Goal: Entertainment & Leisure: Consume media (video, audio)

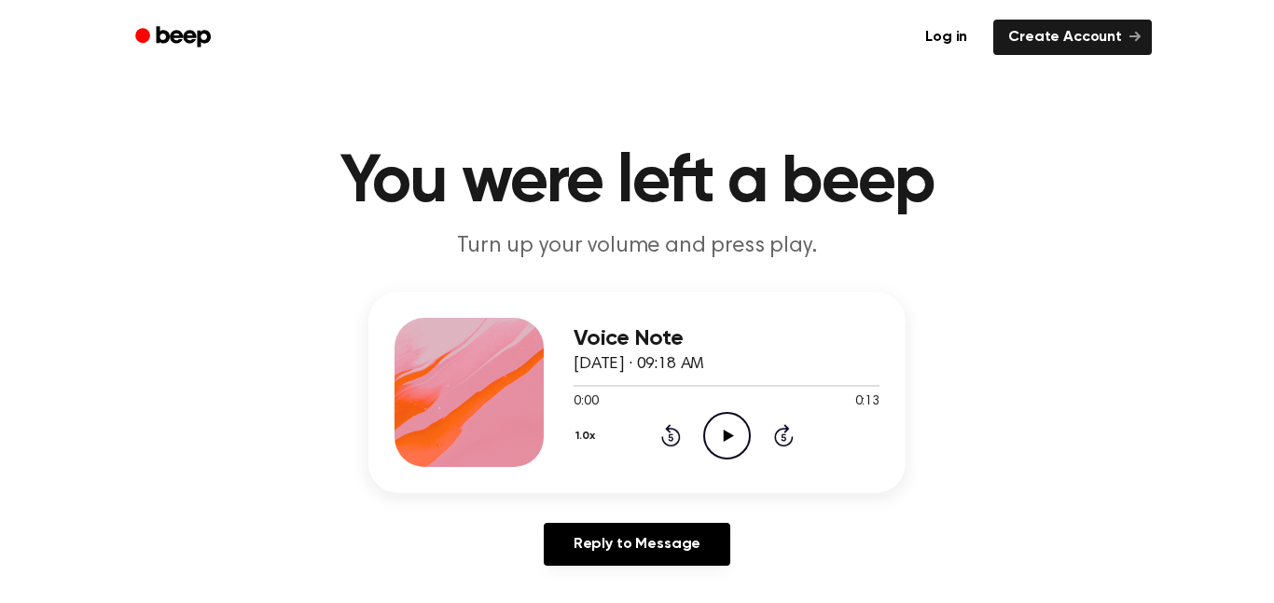
click at [722, 441] on icon "Play Audio" at bounding box center [727, 436] width 48 height 48
click at [732, 435] on icon at bounding box center [728, 436] width 10 height 12
click at [756, 430] on div "1.0x Rewind 5 seconds Pause Audio Skip 5 seconds" at bounding box center [727, 436] width 306 height 48
click at [745, 434] on icon "Pause Audio" at bounding box center [727, 436] width 48 height 48
click at [672, 436] on icon "Rewind 5 seconds" at bounding box center [670, 435] width 21 height 24
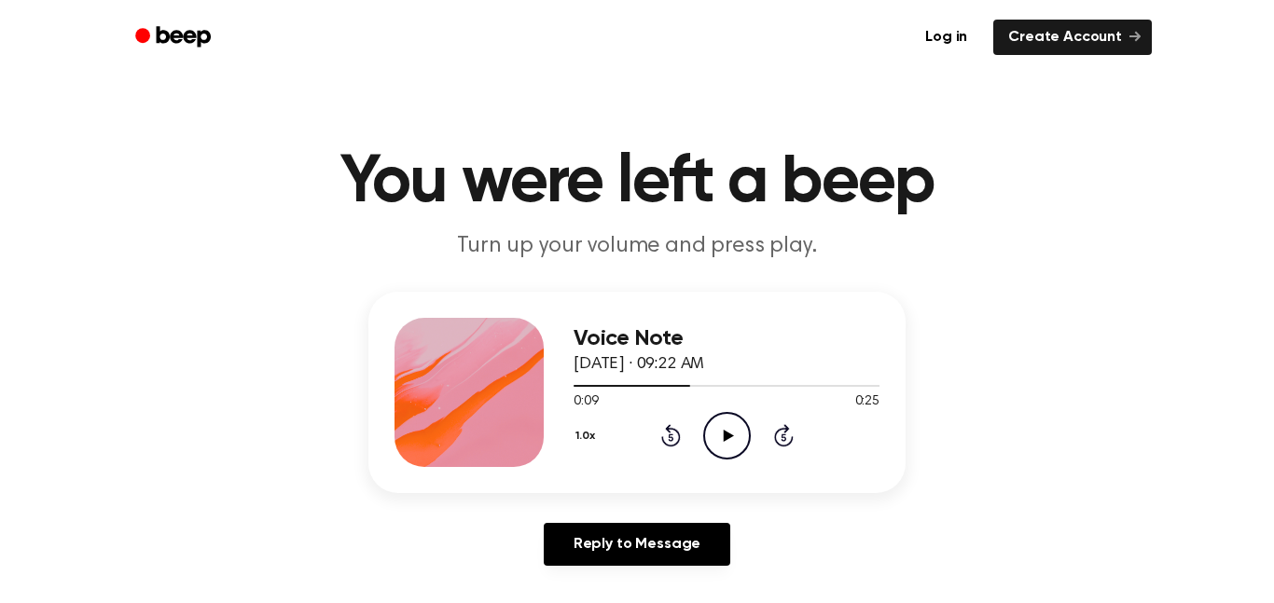
click at [672, 437] on icon "Rewind 5 seconds" at bounding box center [670, 435] width 21 height 24
click at [722, 436] on icon "Play Audio" at bounding box center [727, 436] width 48 height 48
click at [716, 433] on icon "Play Audio" at bounding box center [727, 436] width 48 height 48
click at [713, 442] on icon "Play Audio" at bounding box center [727, 436] width 48 height 48
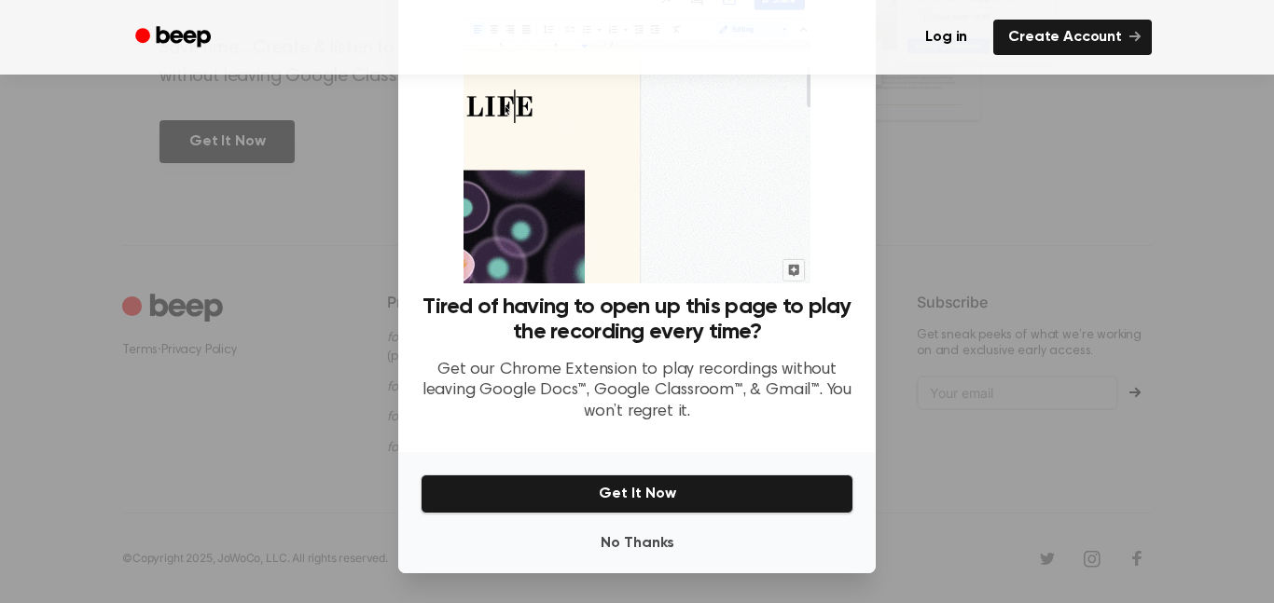
scroll to position [69, 0]
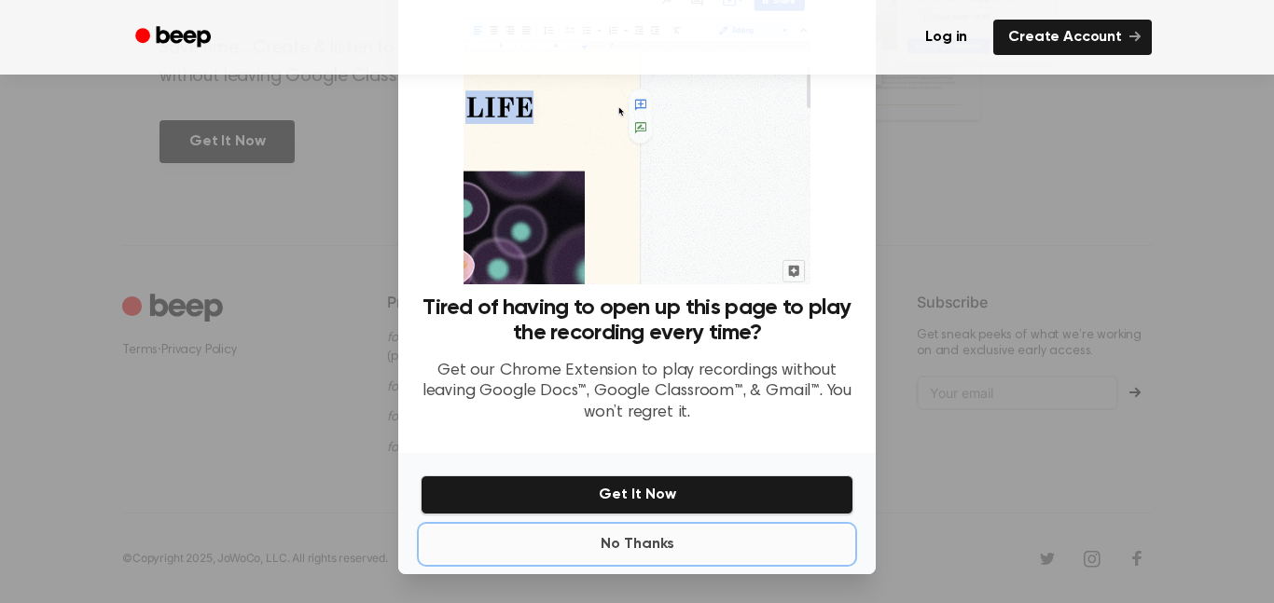
click at [767, 550] on button "No Thanks" at bounding box center [637, 544] width 433 height 37
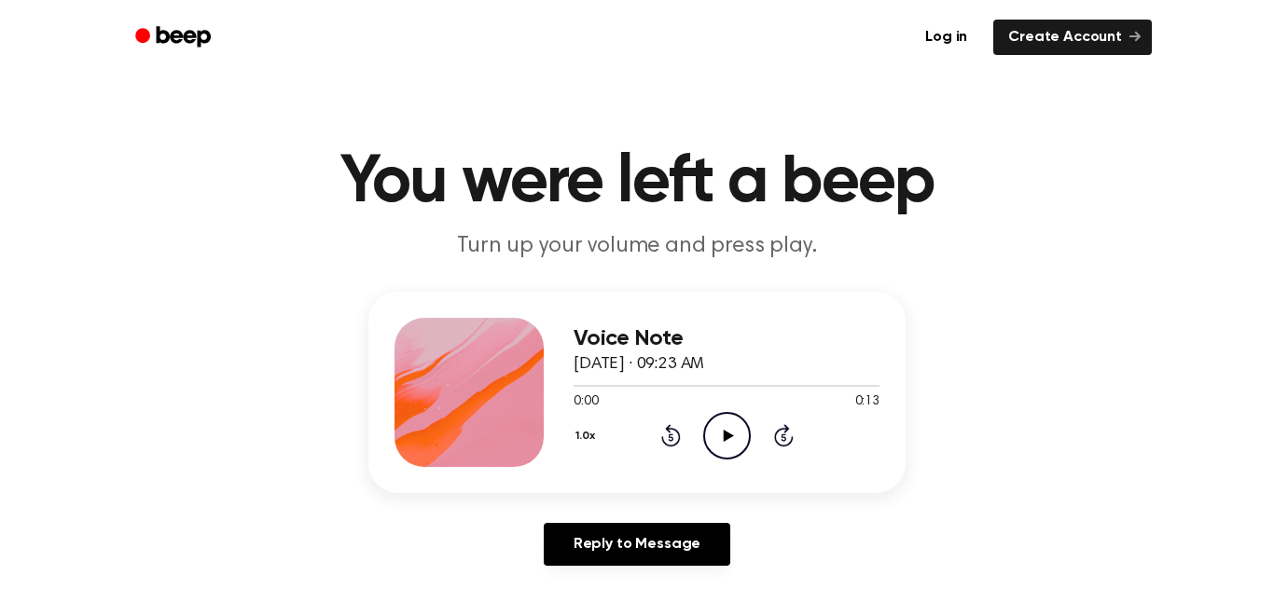
scroll to position [8, 0]
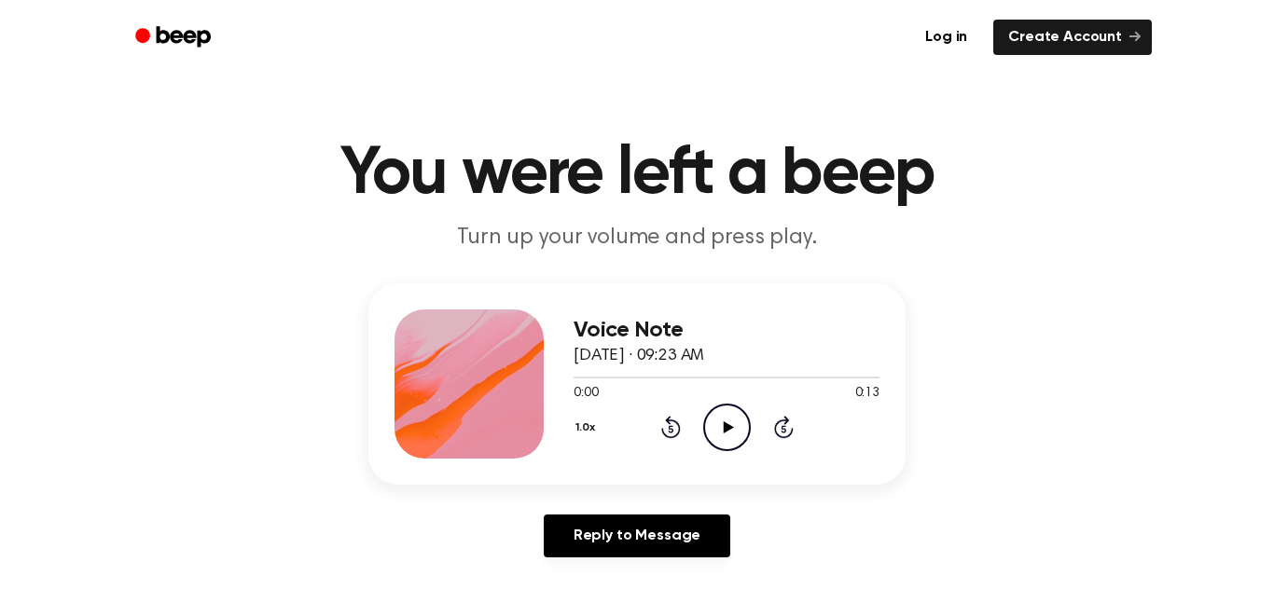
click at [739, 436] on icon "Play Audio" at bounding box center [727, 428] width 48 height 48
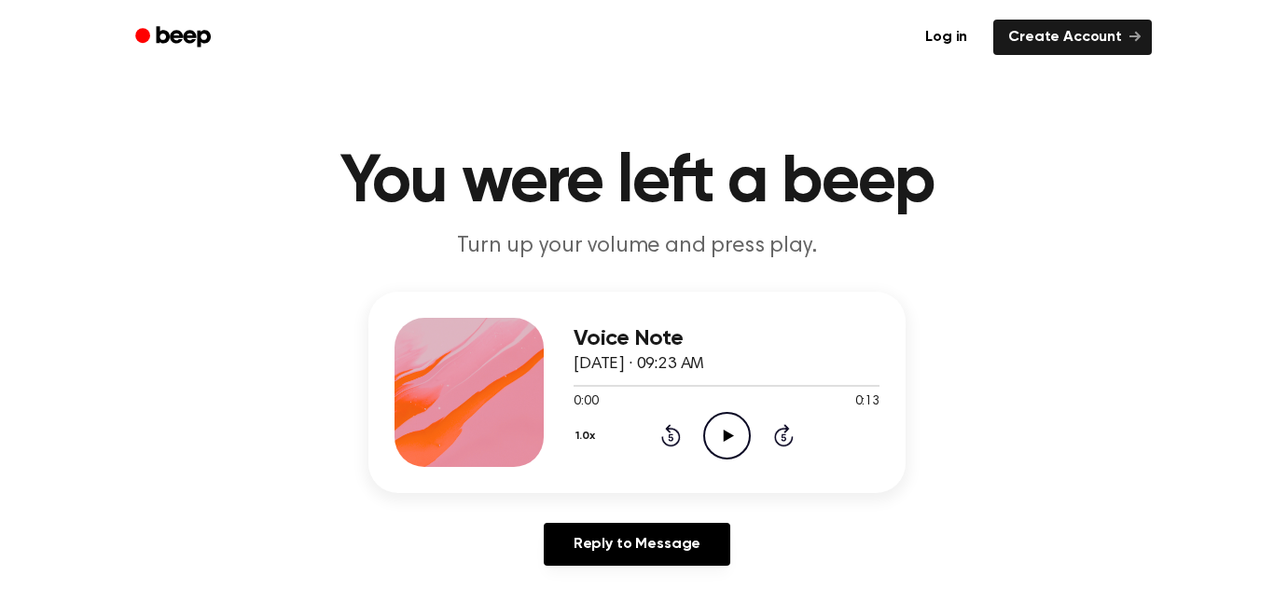
click at [725, 445] on icon "Play Audio" at bounding box center [727, 436] width 48 height 48
click at [725, 434] on icon "Pause Audio" at bounding box center [727, 436] width 48 height 48
click at [735, 453] on icon "Play Audio" at bounding box center [727, 436] width 48 height 48
click at [737, 436] on icon "Play Audio" at bounding box center [727, 436] width 48 height 48
click at [674, 438] on icon "Rewind 5 seconds" at bounding box center [670, 435] width 21 height 24
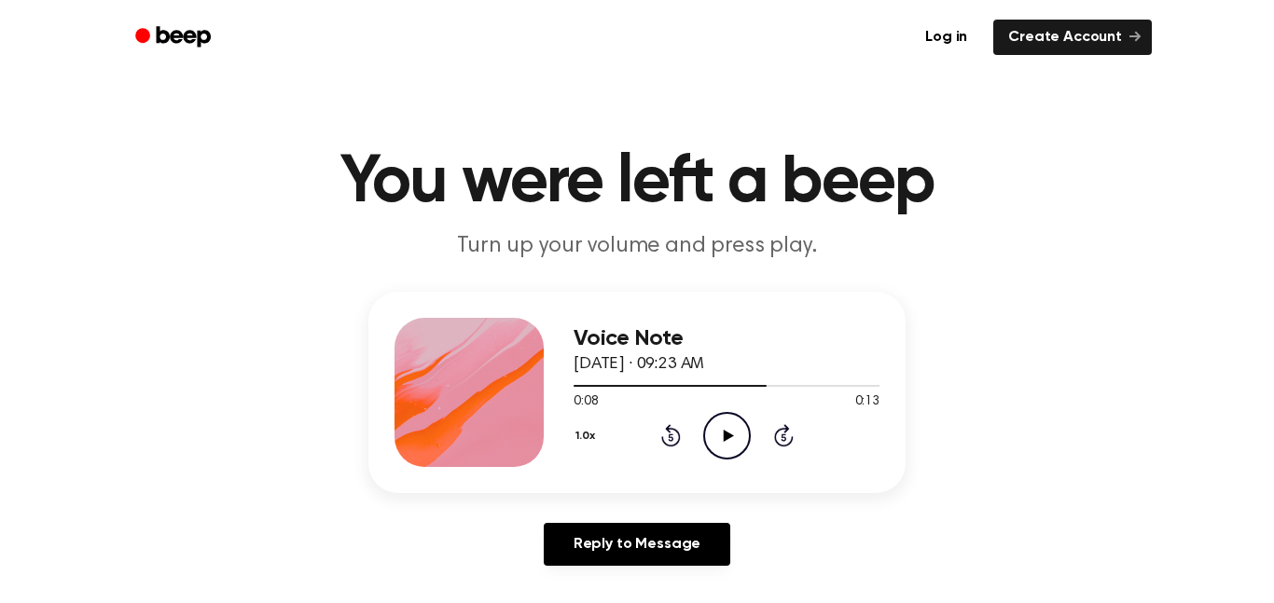
click at [673, 438] on icon "Rewind 5 seconds" at bounding box center [670, 435] width 21 height 24
click at [715, 436] on icon "Play Audio" at bounding box center [727, 436] width 48 height 48
click at [733, 429] on icon "Play Audio" at bounding box center [727, 436] width 48 height 48
click at [738, 434] on icon "Play Audio" at bounding box center [727, 436] width 48 height 48
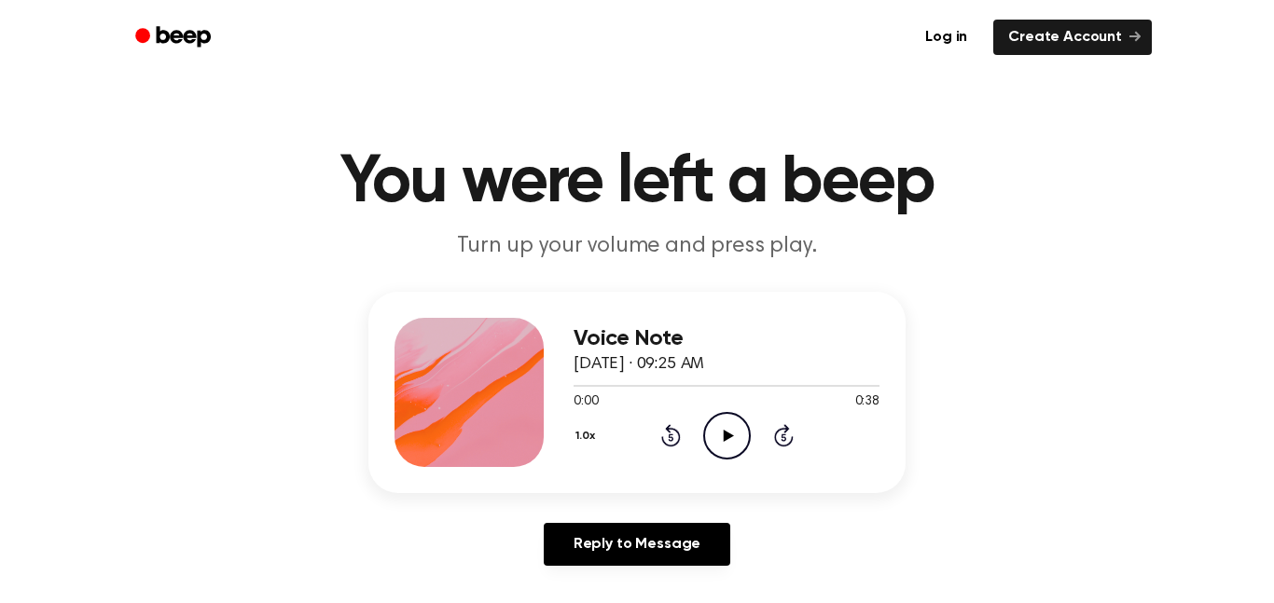
click at [729, 447] on icon "Play Audio" at bounding box center [727, 436] width 48 height 48
click at [718, 435] on icon "Play Audio" at bounding box center [727, 436] width 48 height 48
click at [722, 442] on icon "Play Audio" at bounding box center [727, 436] width 48 height 48
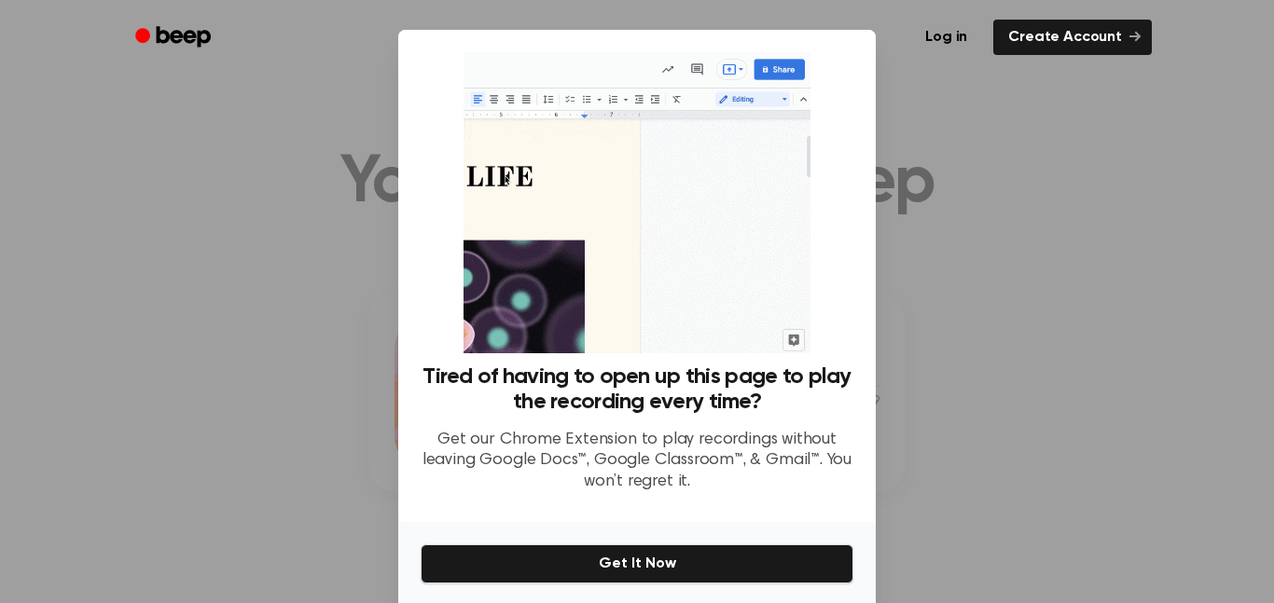
scroll to position [70, 0]
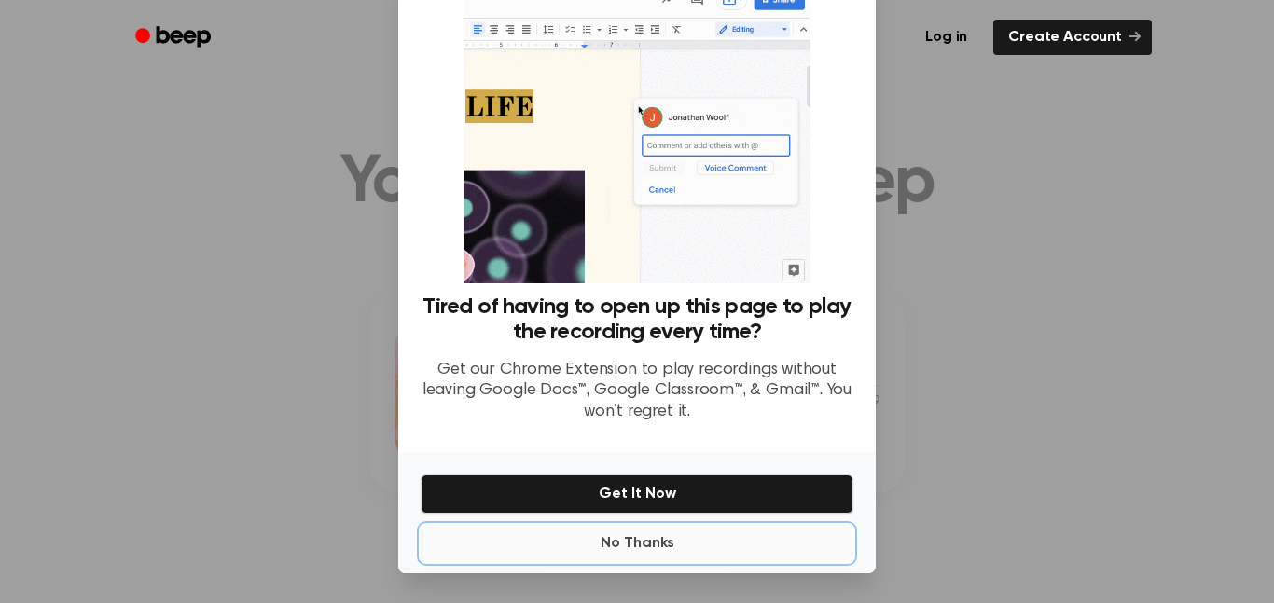
click at [662, 557] on button "No Thanks" at bounding box center [637, 543] width 433 height 37
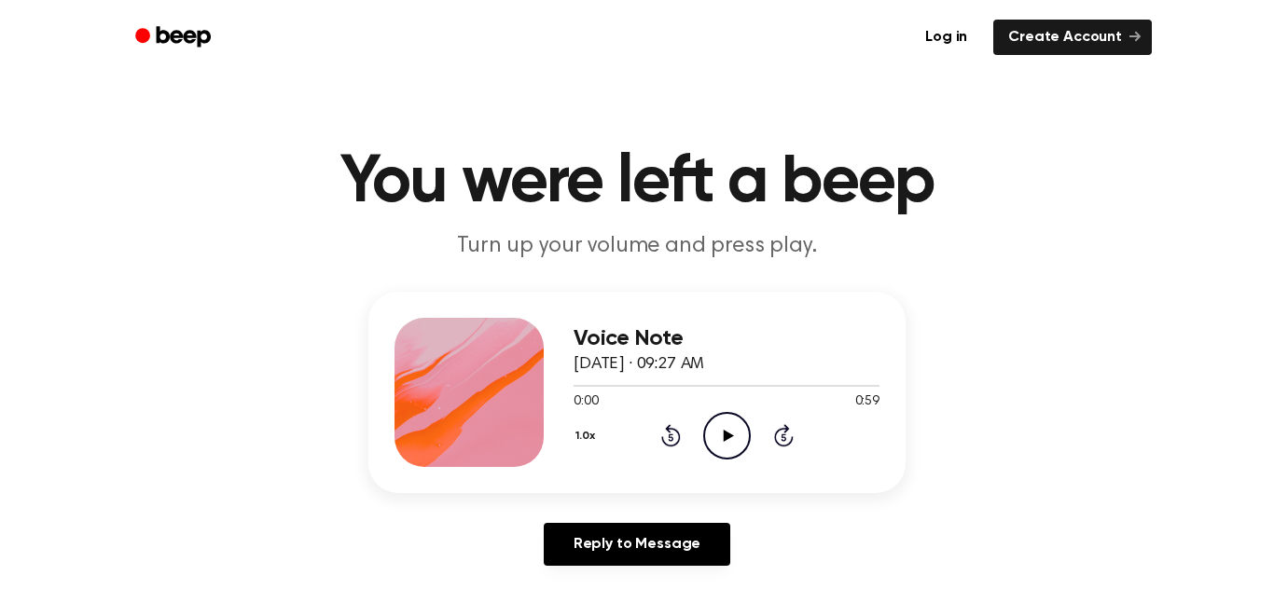
click at [724, 444] on icon "Play Audio" at bounding box center [727, 436] width 48 height 48
click at [730, 434] on icon at bounding box center [728, 436] width 10 height 12
